Goal: Find specific page/section: Find specific page/section

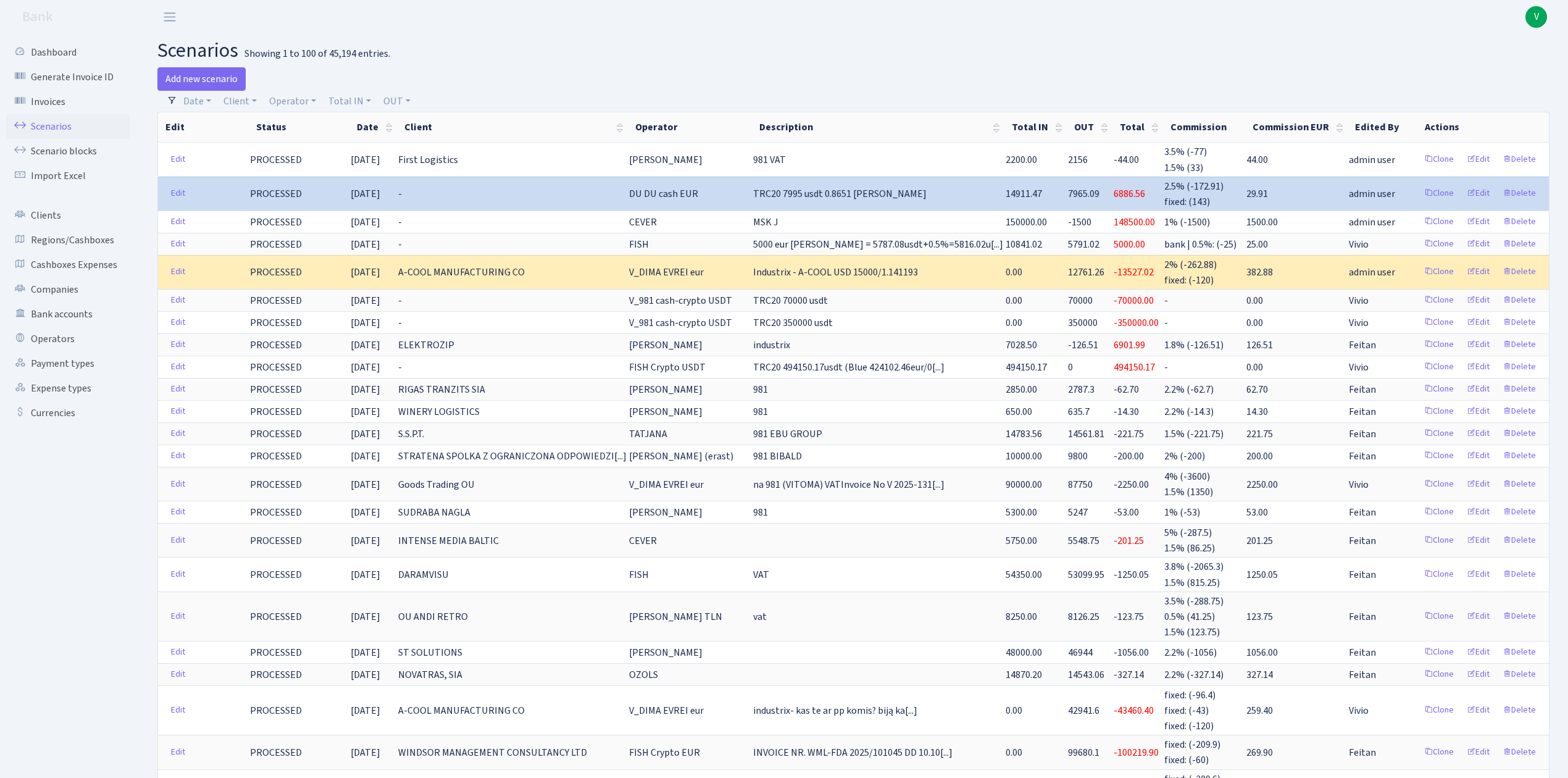
select select "100"
click at [65, 128] on link "Scenarios" at bounding box center [68, 126] width 124 height 25
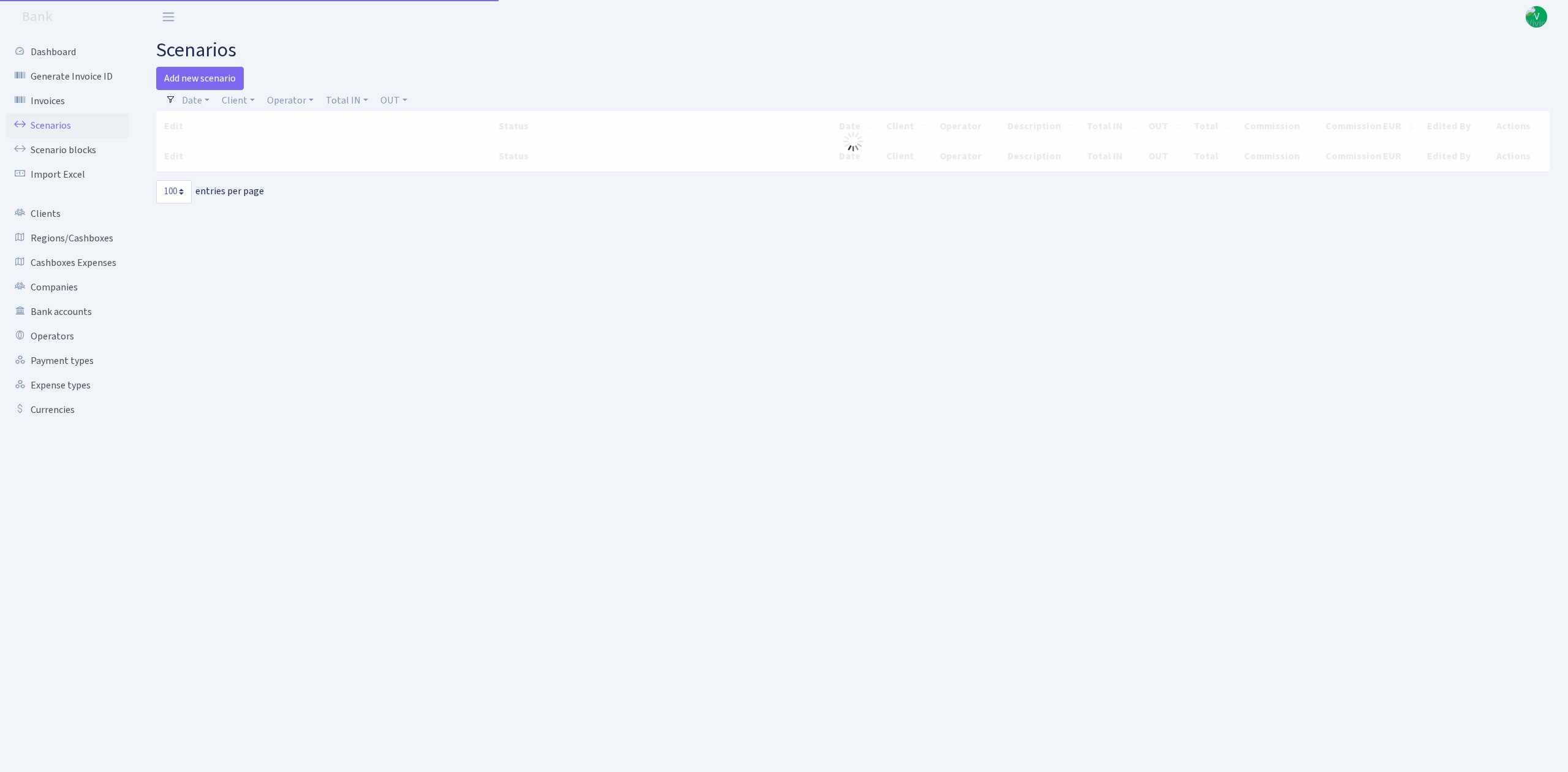
select select "100"
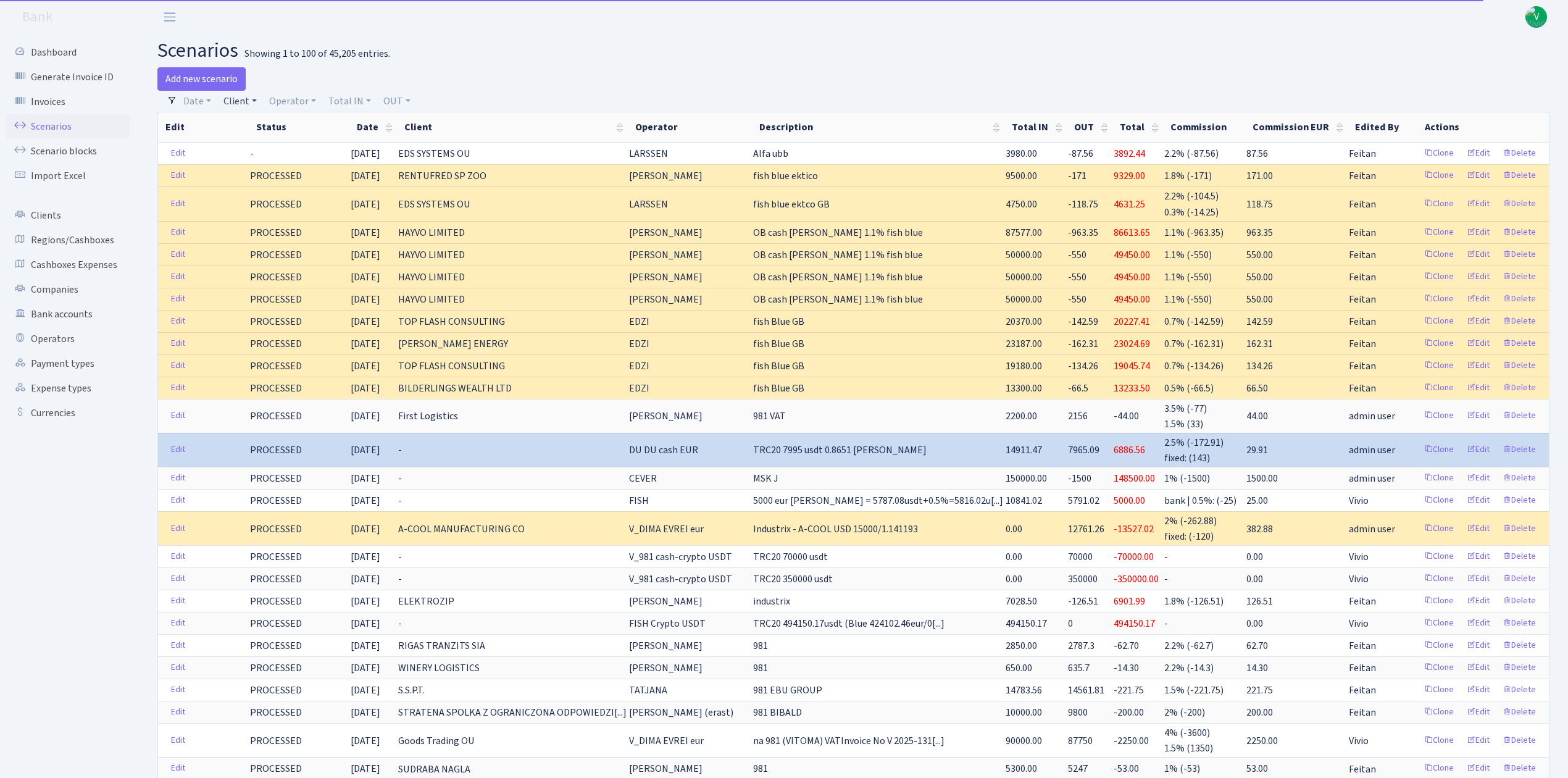
click at [244, 100] on link "Client" at bounding box center [240, 101] width 43 height 21
click at [263, 147] on input "search" at bounding box center [267, 145] width 91 height 19
type input "kriv"
click at [287, 161] on li "KRIVIKS SIA" at bounding box center [268, 168] width 93 height 22
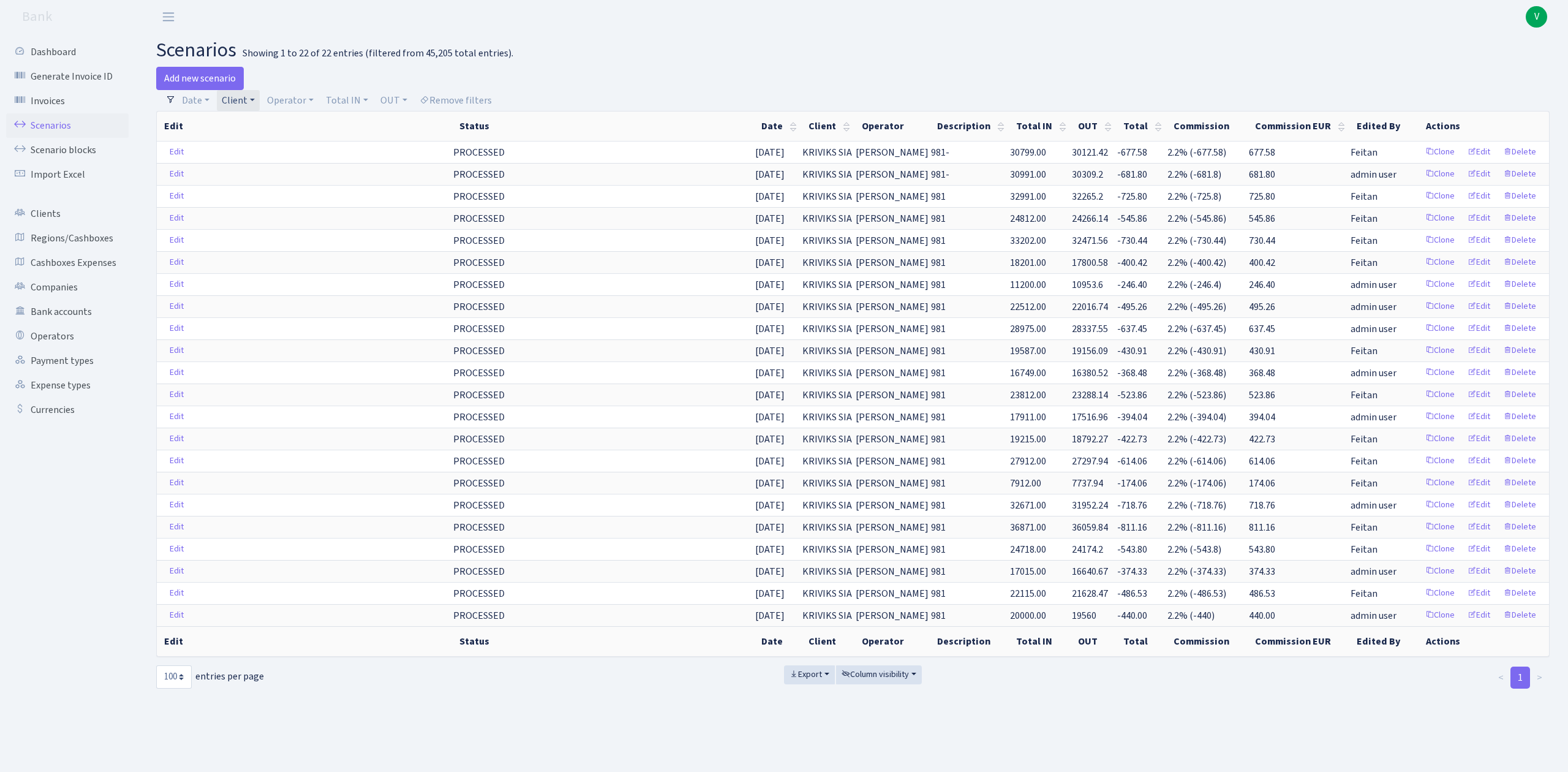
click at [228, 108] on link "Client" at bounding box center [238, 100] width 43 height 21
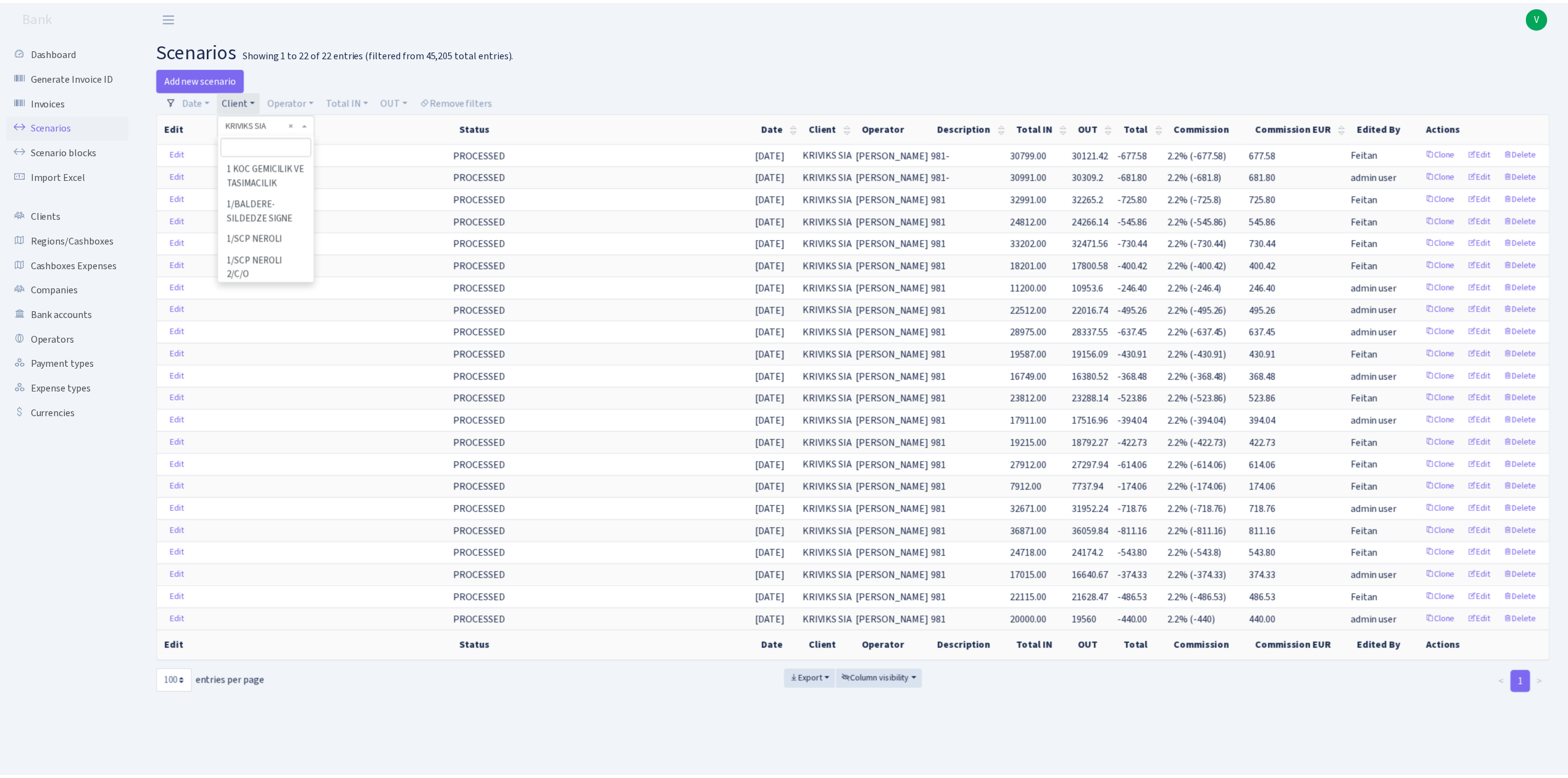
scroll to position [53740, 0]
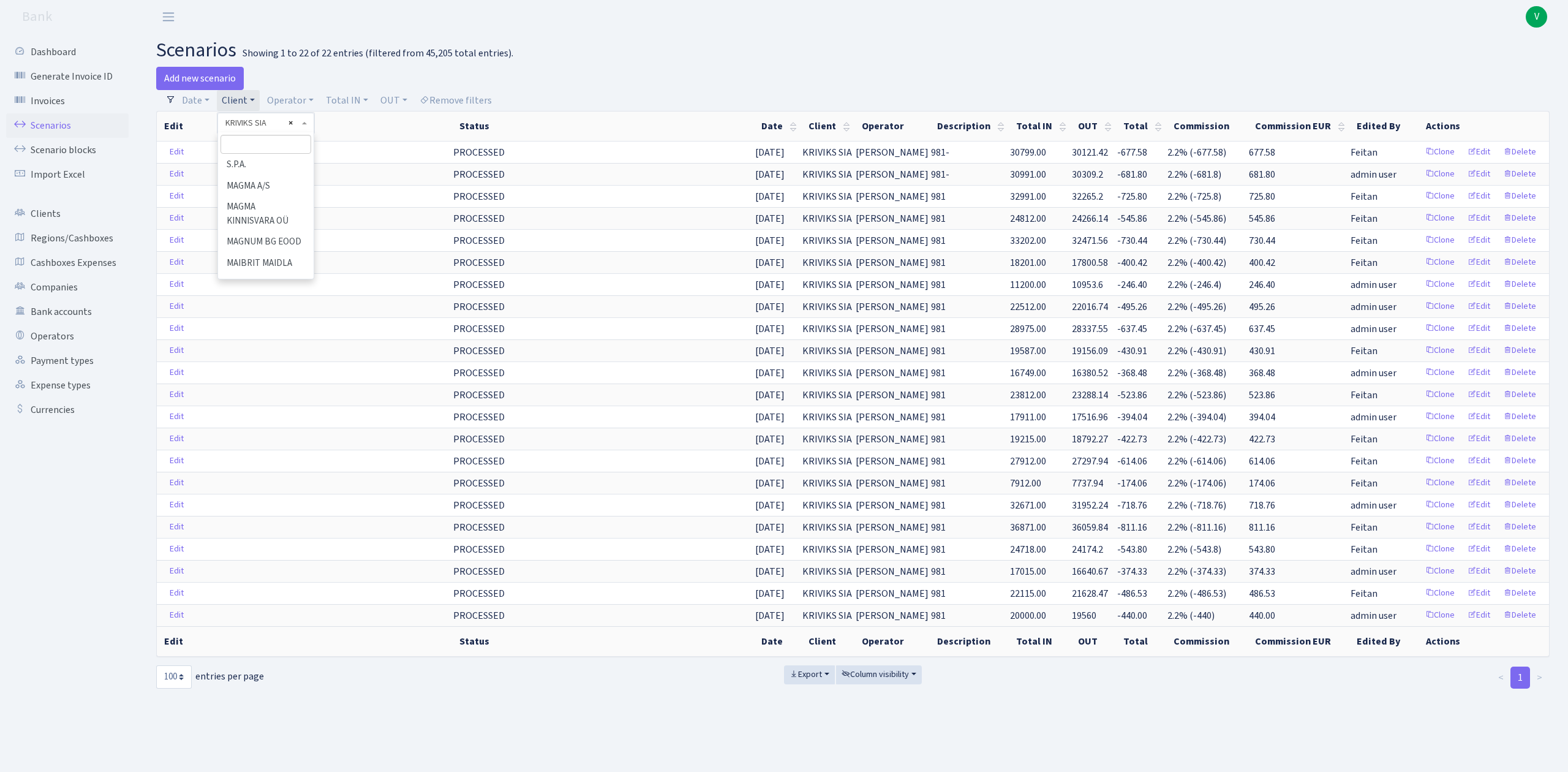
select select
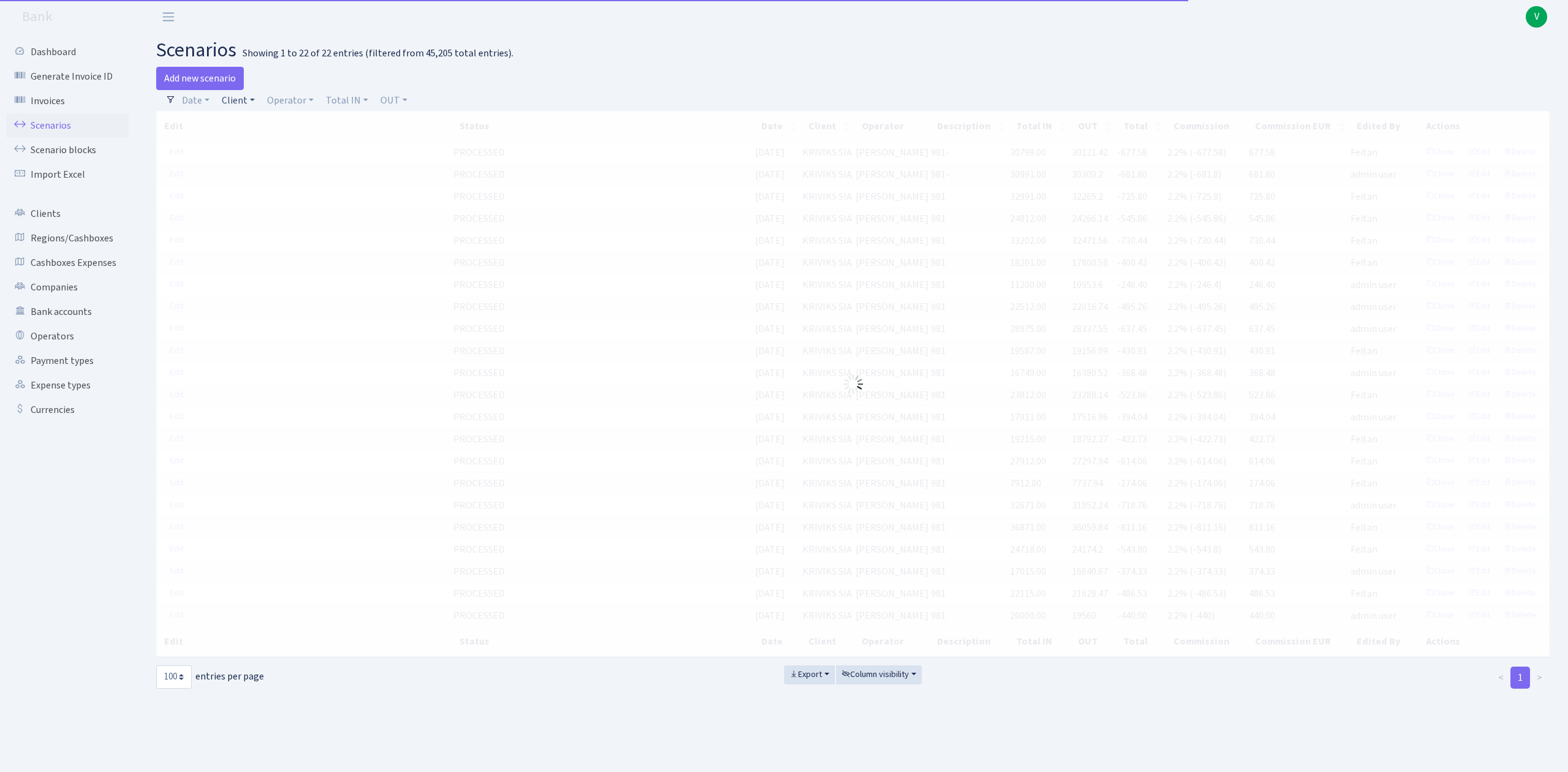
click at [241, 100] on link "Client" at bounding box center [238, 100] width 43 height 21
click at [253, 148] on input "search" at bounding box center [265, 144] width 90 height 19
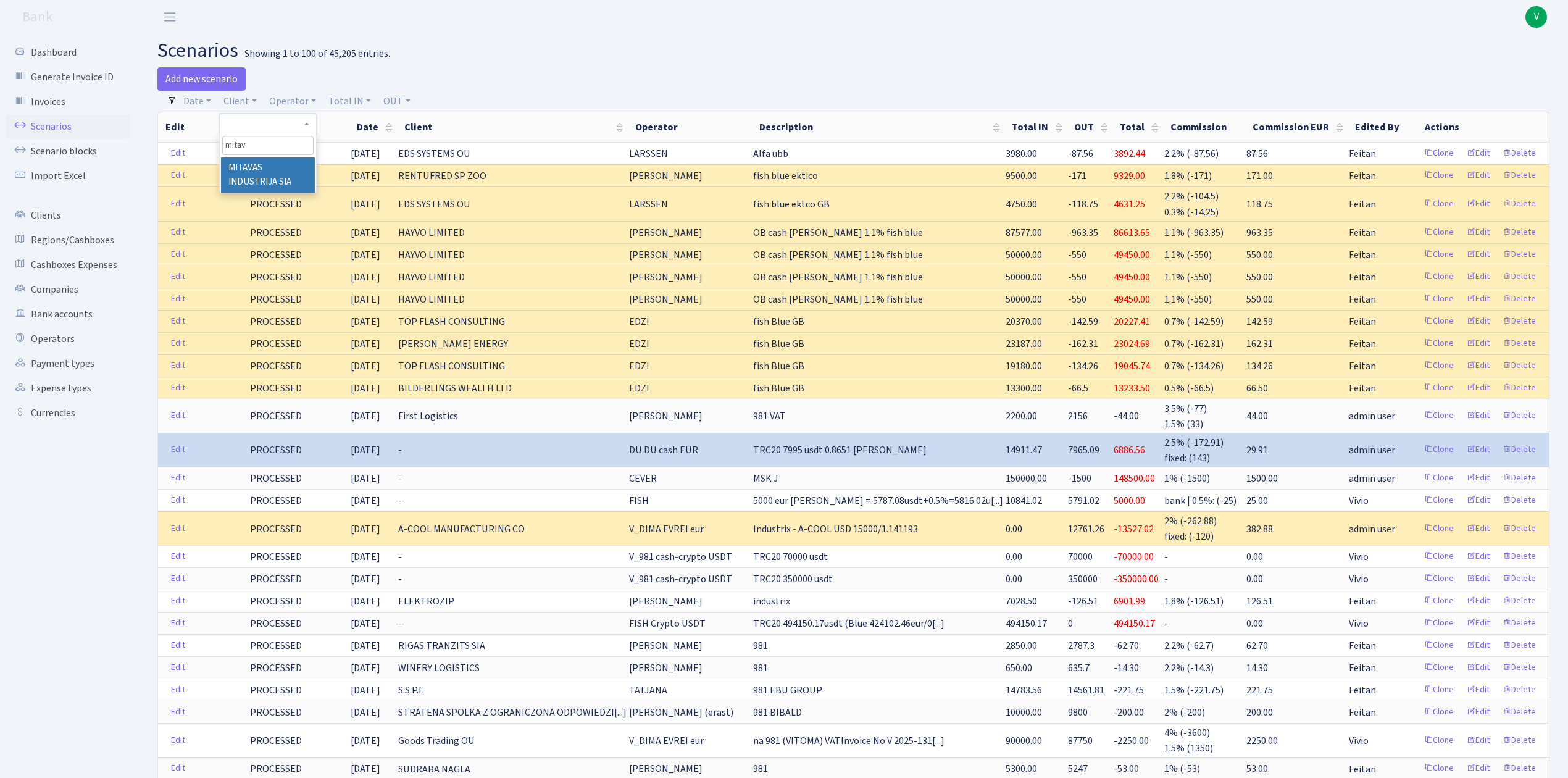
type input "mitav"
click at [272, 163] on li "MITAVAS INDUSTRIJA SIA" at bounding box center [268, 175] width 93 height 36
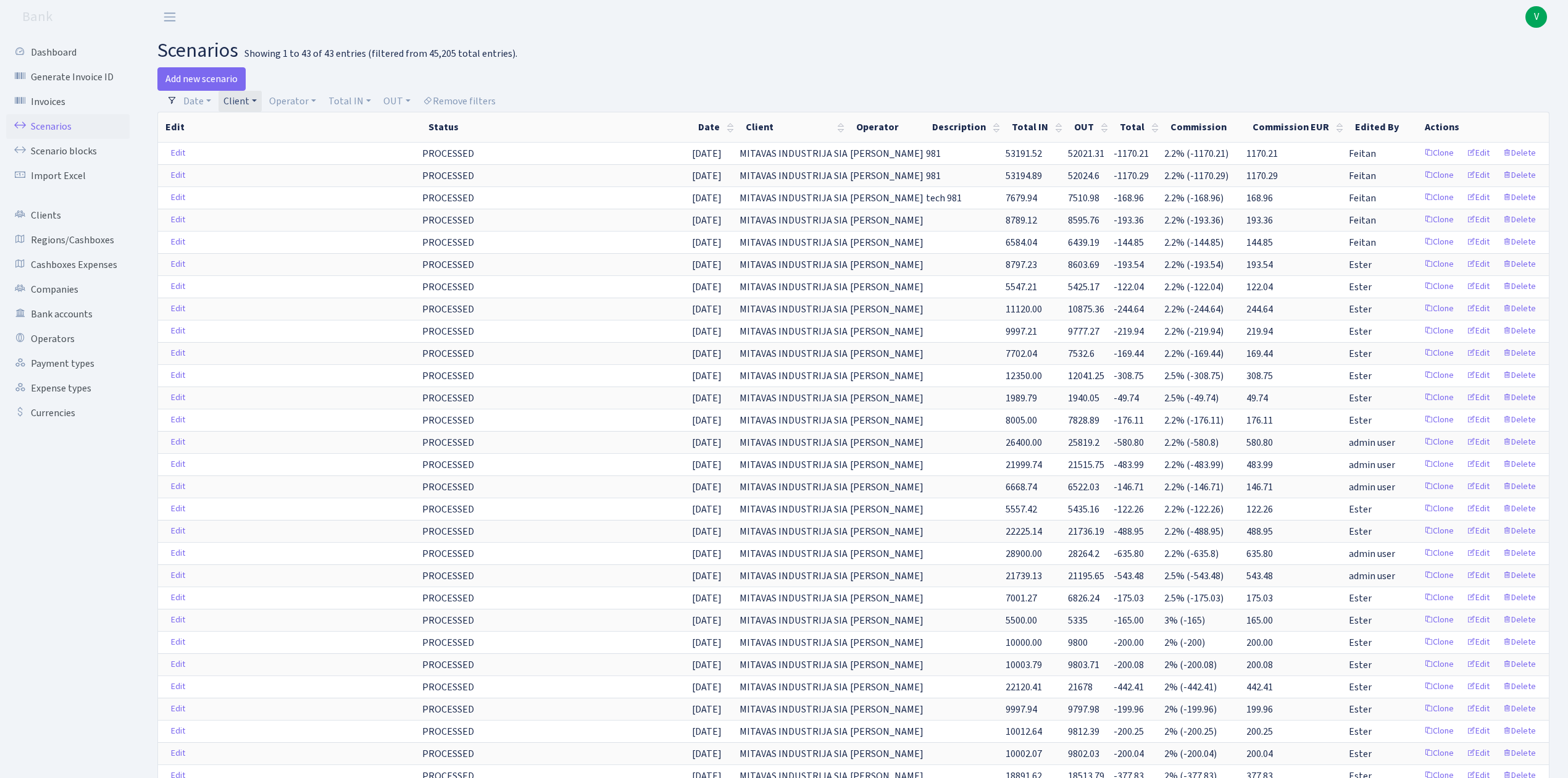
click at [248, 100] on link "Client" at bounding box center [240, 101] width 43 height 21
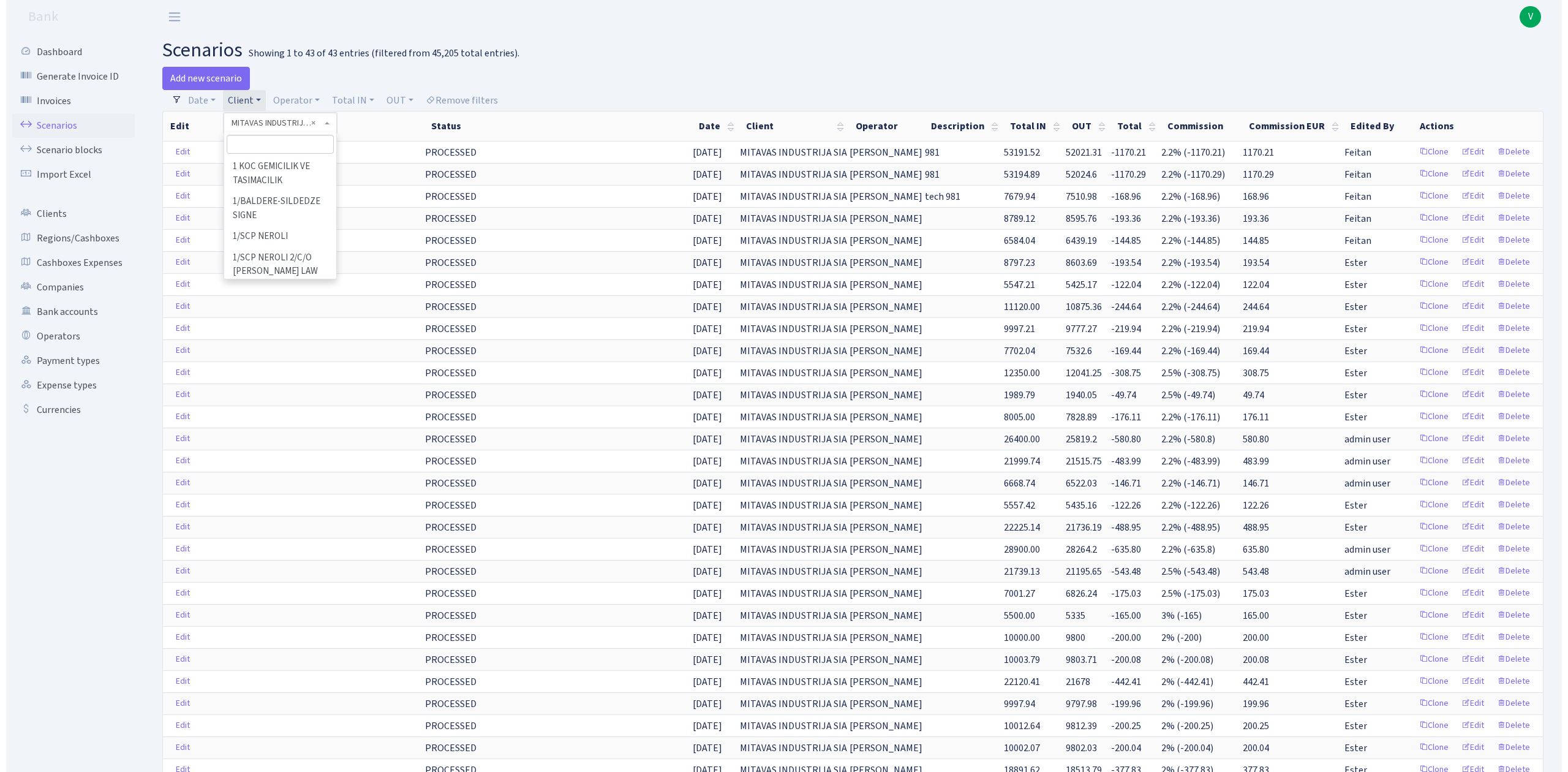
scroll to position [53795, 0]
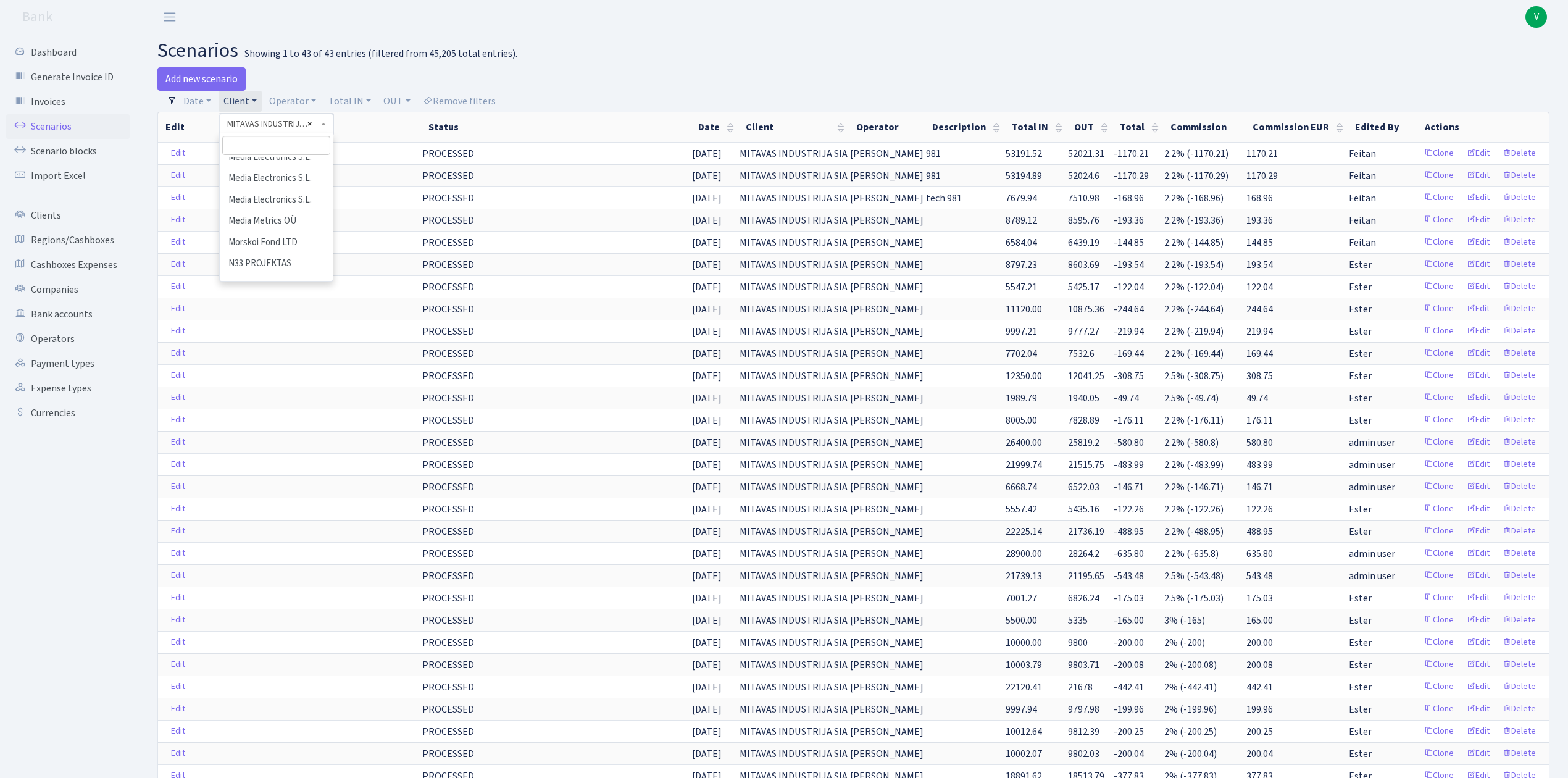
select select
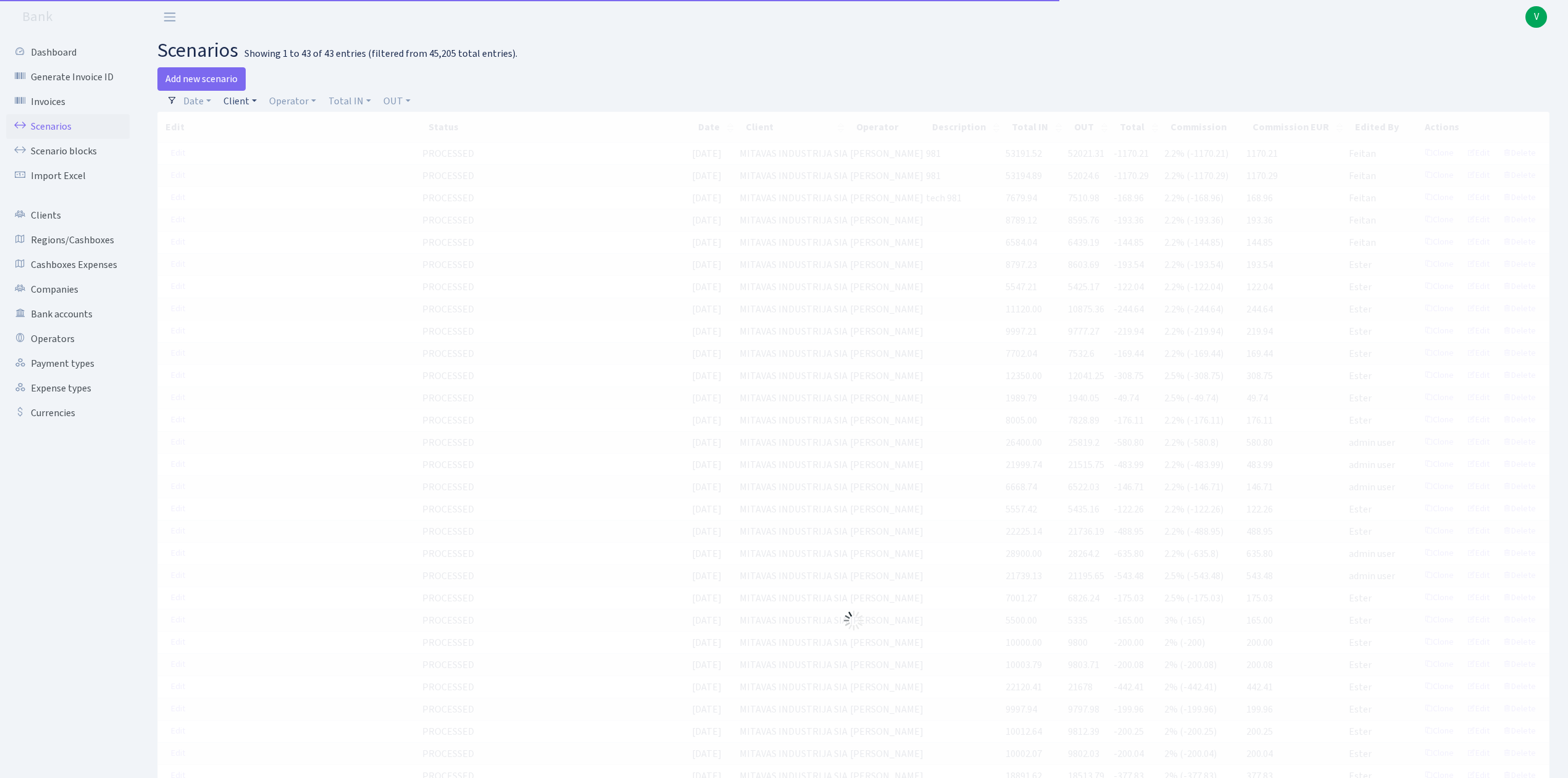
click at [240, 102] on link "Client" at bounding box center [240, 101] width 43 height 21
click at [242, 139] on input "search" at bounding box center [267, 145] width 91 height 19
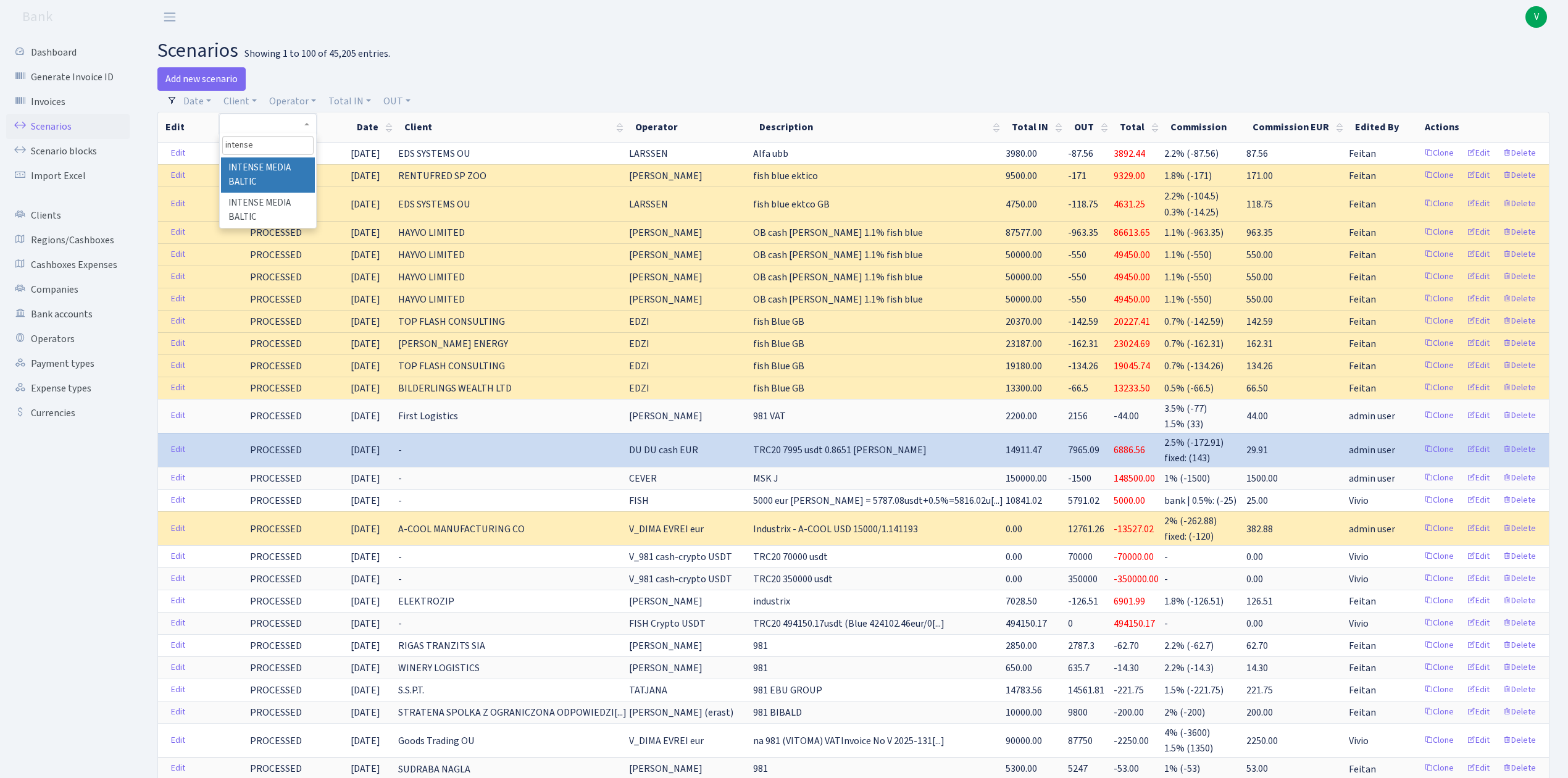
type input "intense"
click at [240, 169] on li "INTENSE MEDIA BALTIC" at bounding box center [268, 175] width 93 height 36
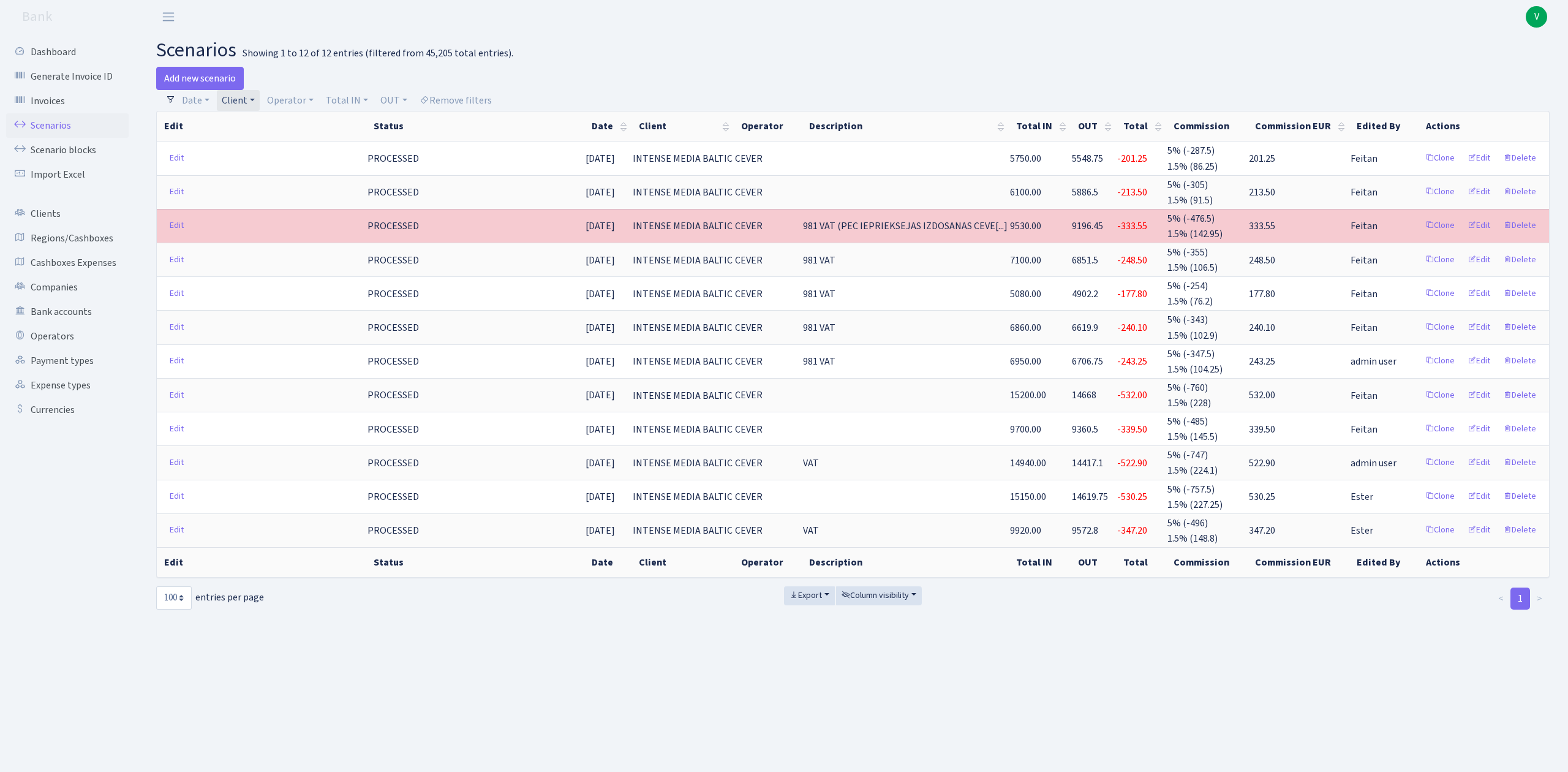
click at [240, 100] on link "Client" at bounding box center [238, 100] width 43 height 21
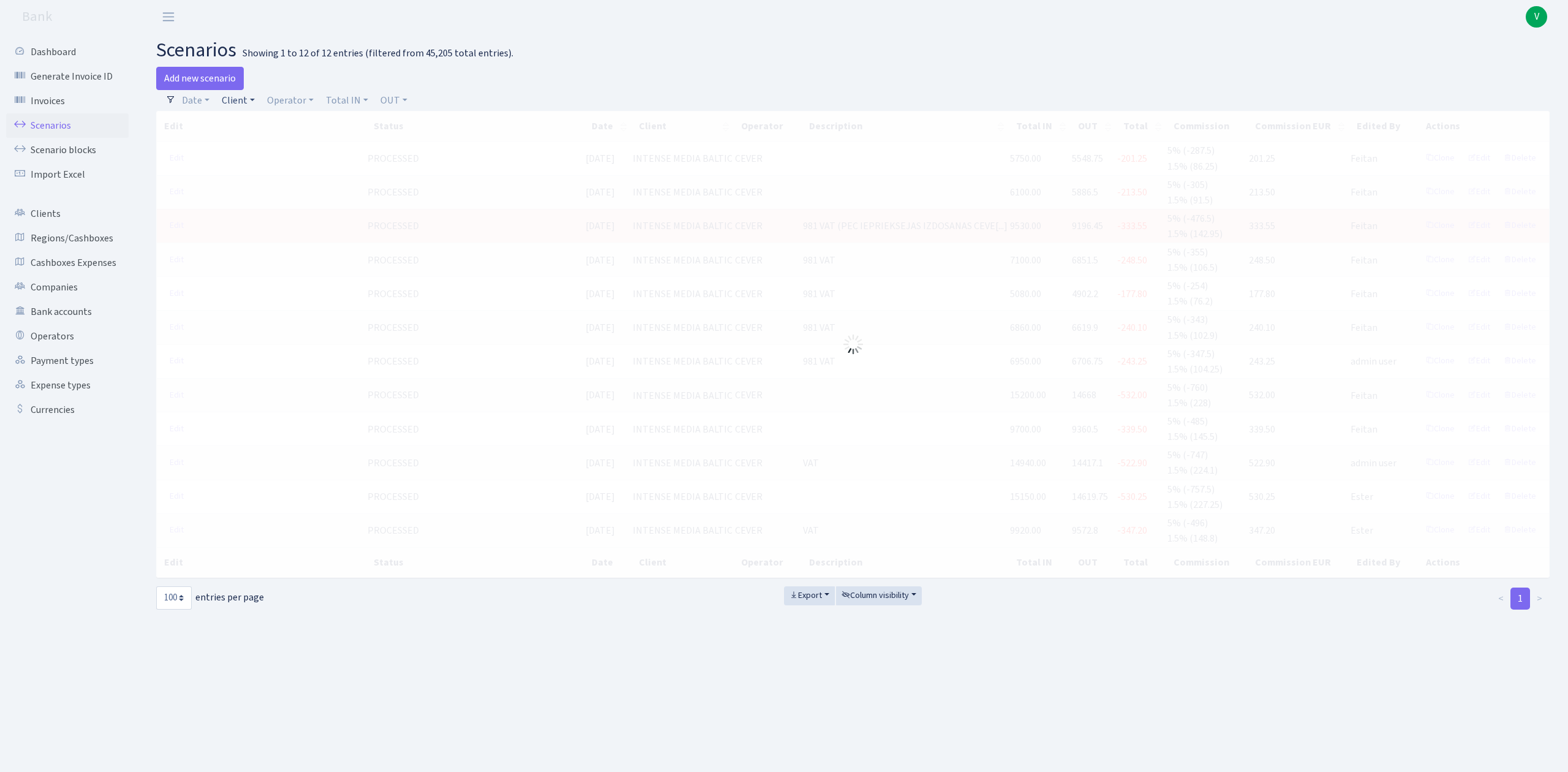
click at [243, 104] on link "Client" at bounding box center [238, 100] width 43 height 21
click at [262, 148] on input "search" at bounding box center [265, 144] width 90 height 19
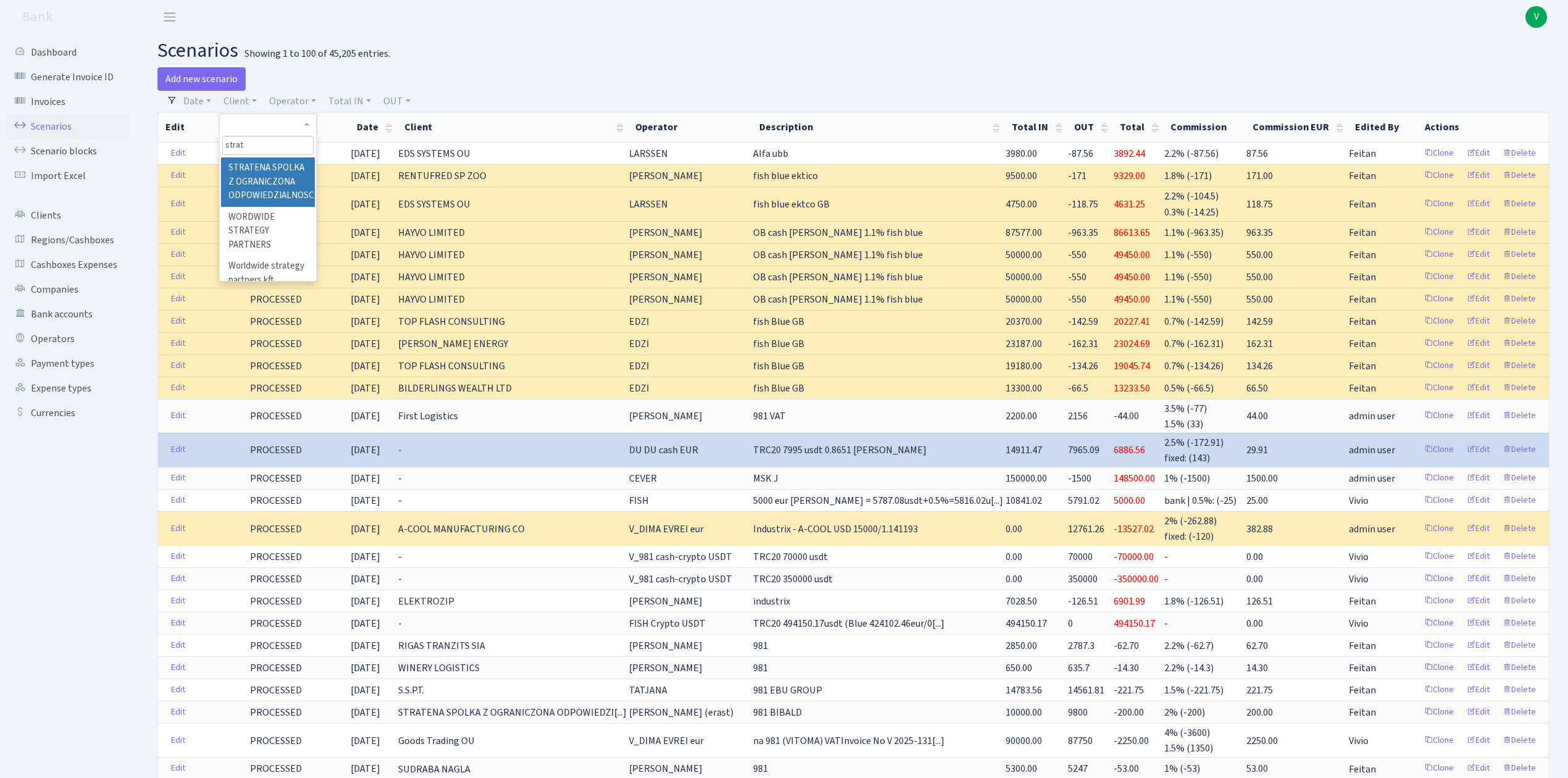
type input "strat"
click at [262, 176] on li "STRATENA SPOLKA Z OGRANICZONA ODPOWIEDZIALNOSCIA" at bounding box center [268, 182] width 93 height 49
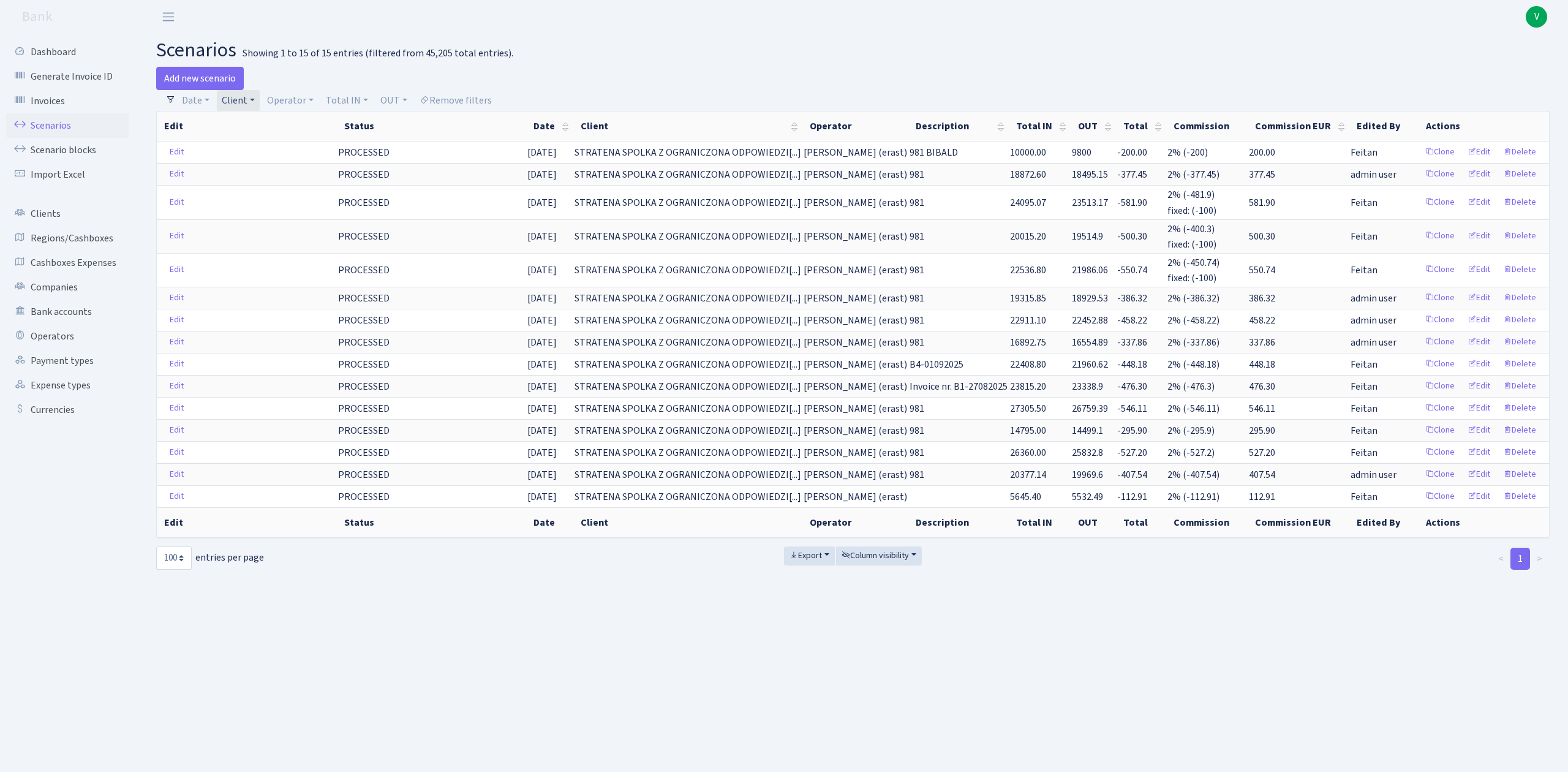
click at [240, 104] on link "Client" at bounding box center [238, 100] width 43 height 21
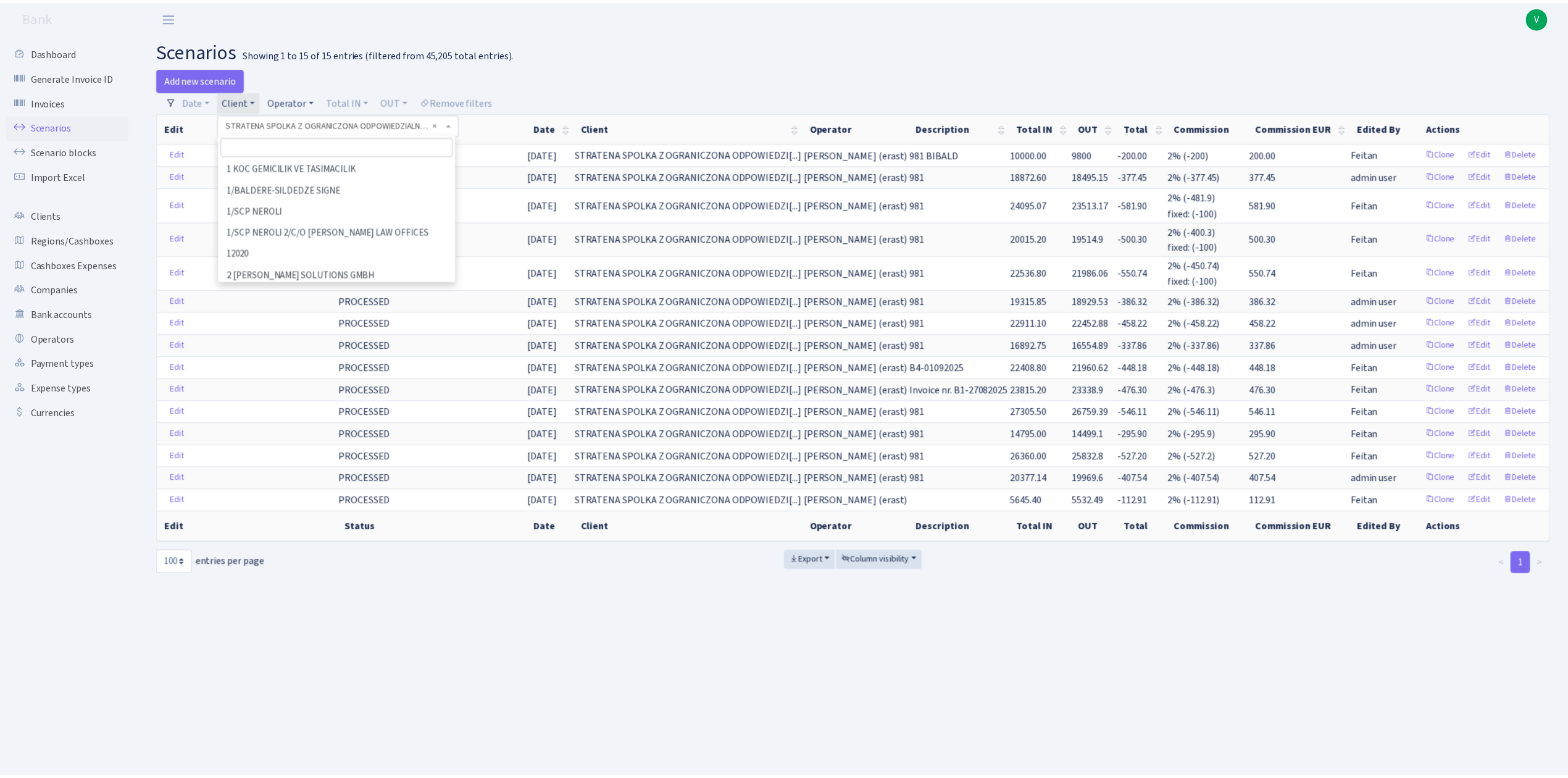
scroll to position [60167, 0]
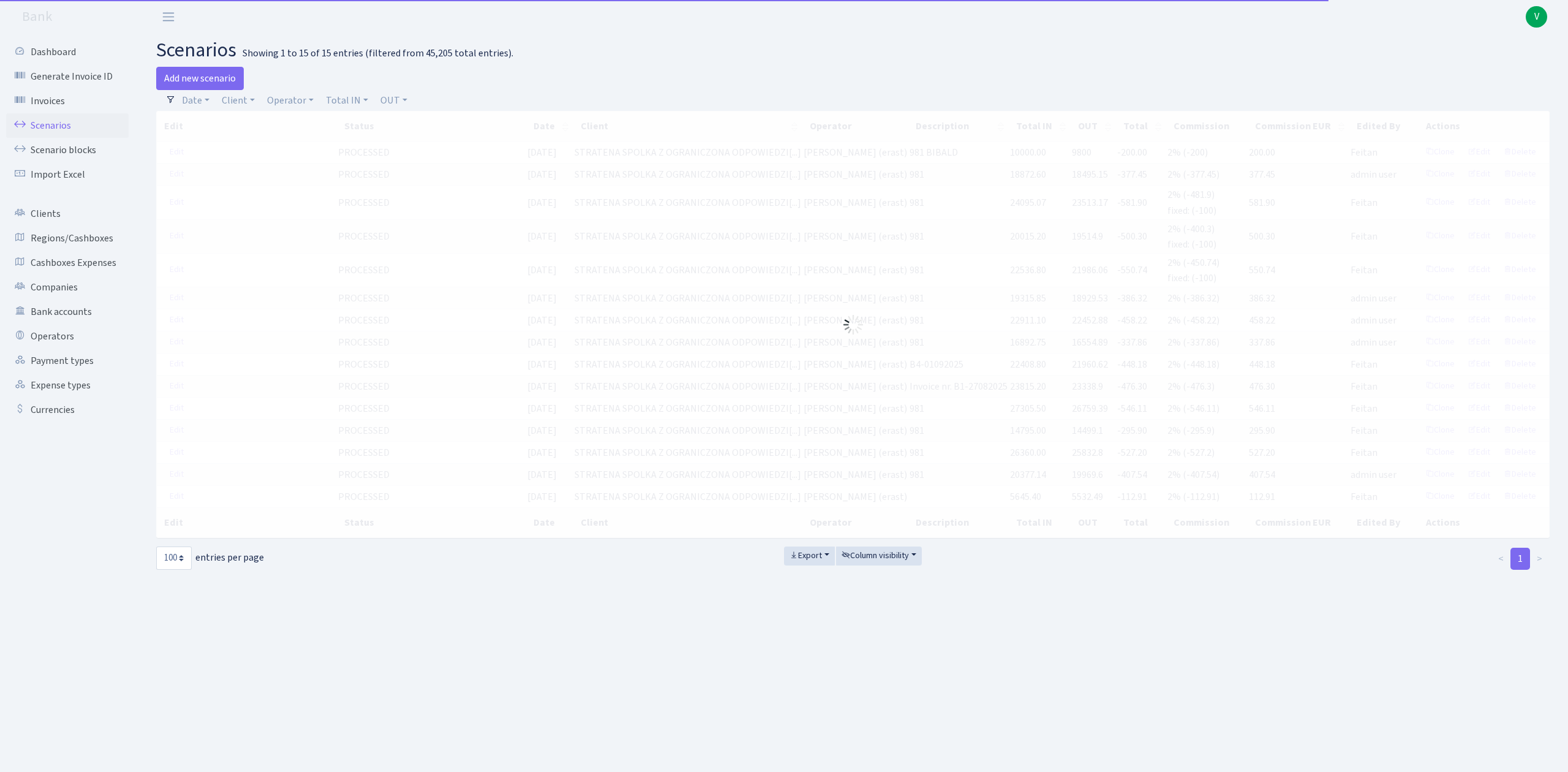
click at [503, 44] on h2 "scenarios Showing 1 to 15 of 15 entries (filtered from 45,205 total entries)." at bounding box center [852, 50] width 1393 height 23
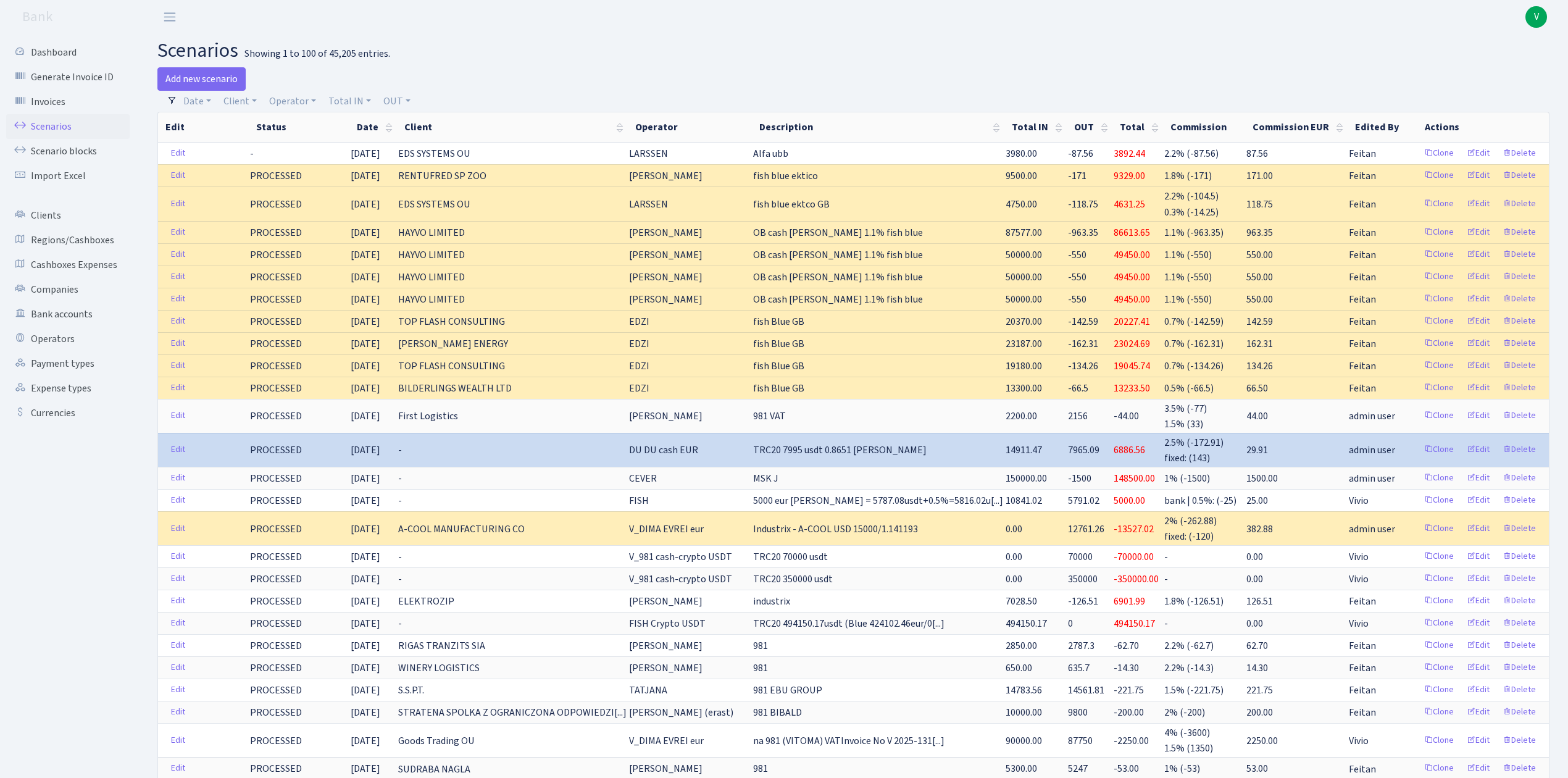
click at [512, 45] on h2 "scenarios Showing 1 to 100 of 45,205 entries." at bounding box center [853, 51] width 1392 height 23
click at [72, 126] on link "Scenarios" at bounding box center [68, 126] width 124 height 25
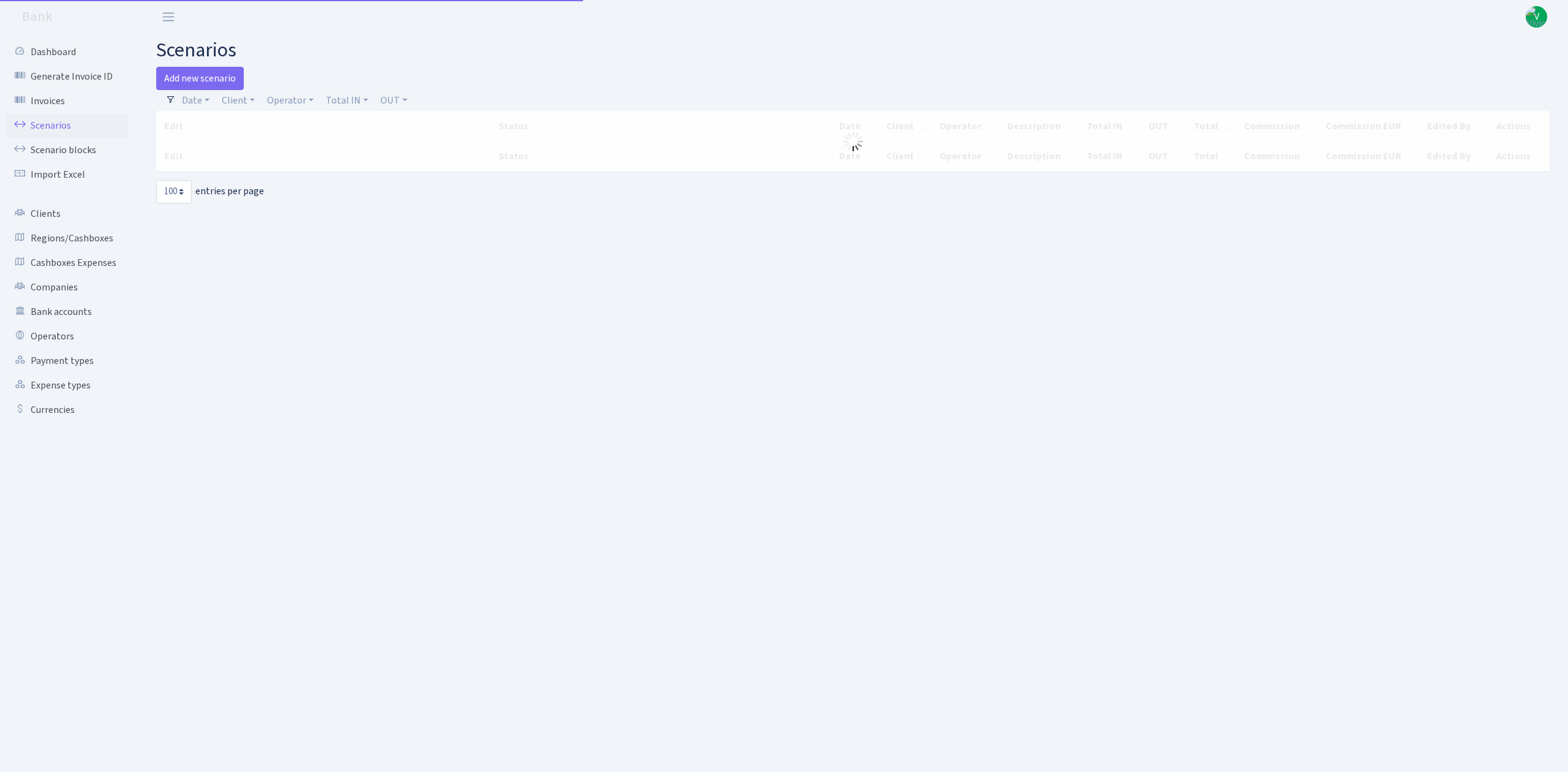
select select "100"
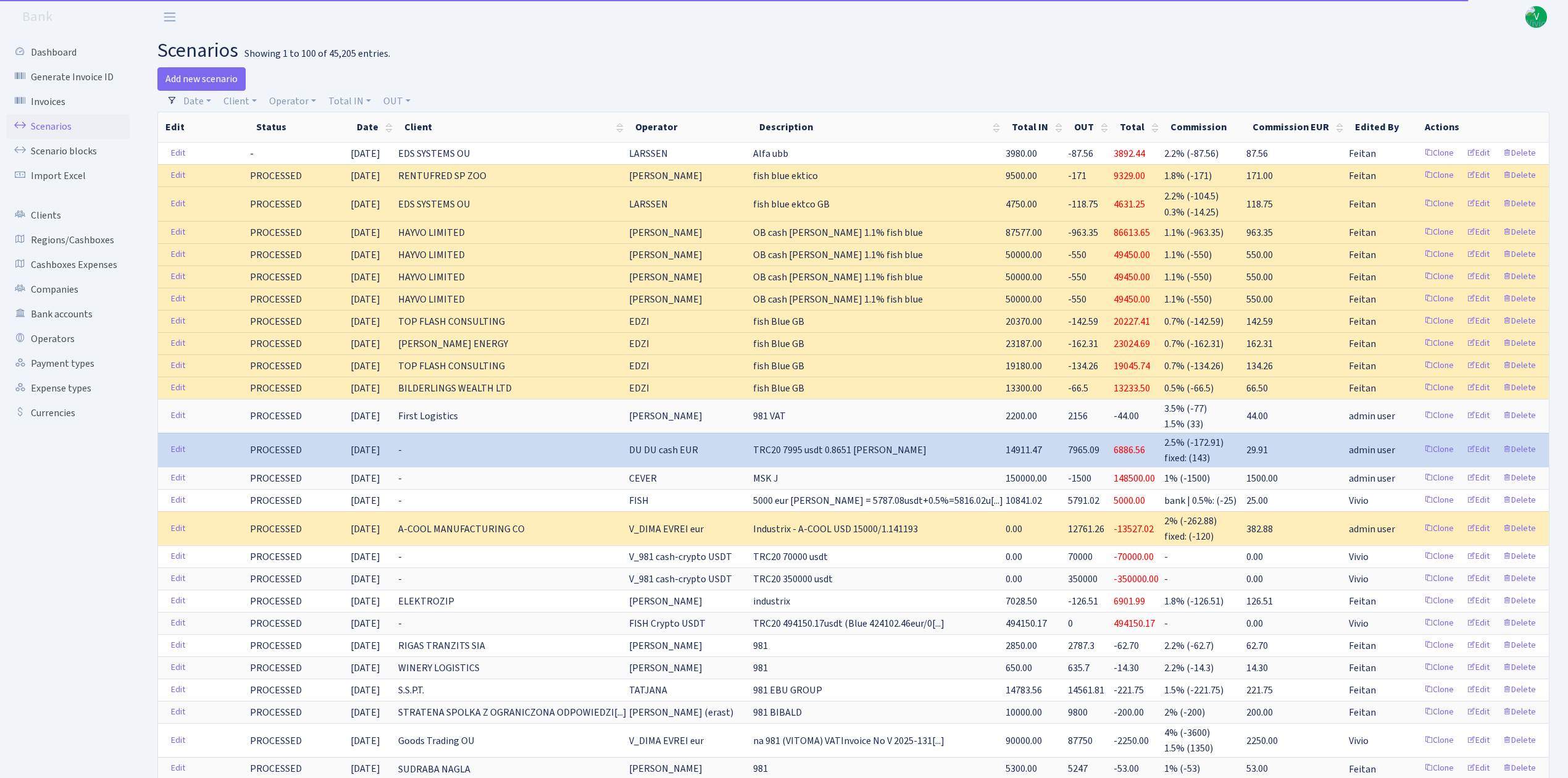
click at [876, 72] on div at bounding box center [1206, 79] width 705 height 23
